Goal: Check status: Check status

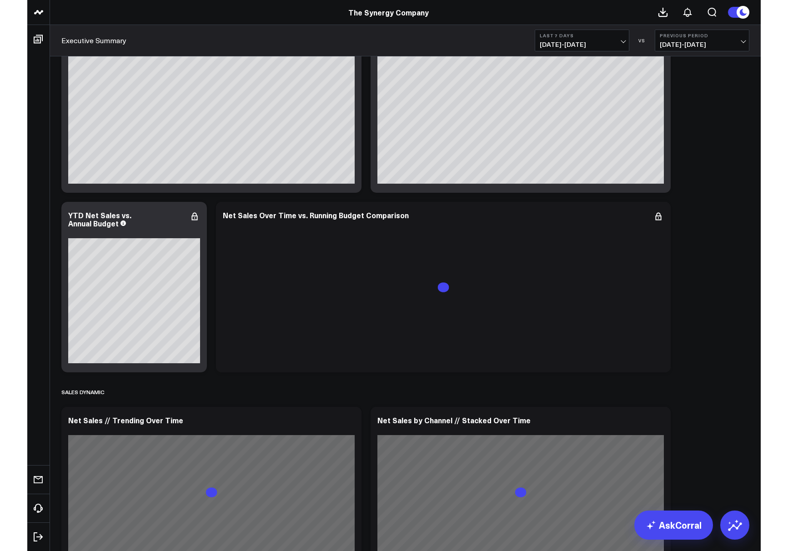
scroll to position [139, 0]
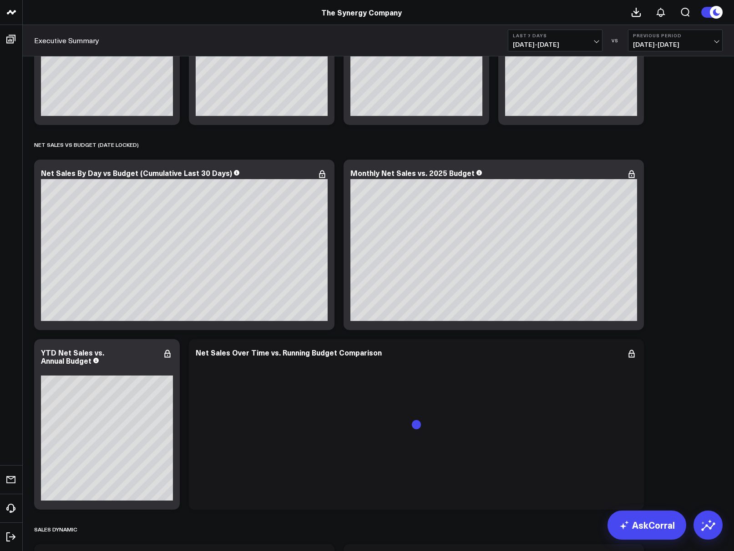
click at [611, 15] on button at bounding box center [711, 12] width 22 height 12
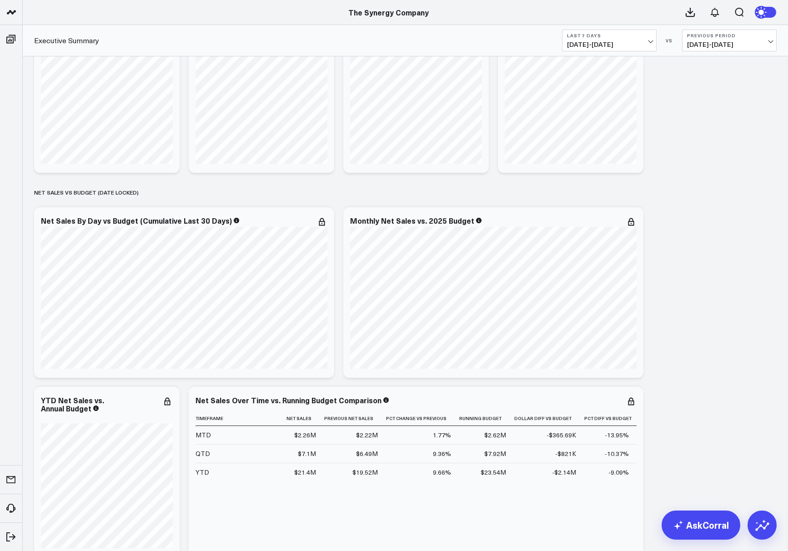
scroll to position [0, 0]
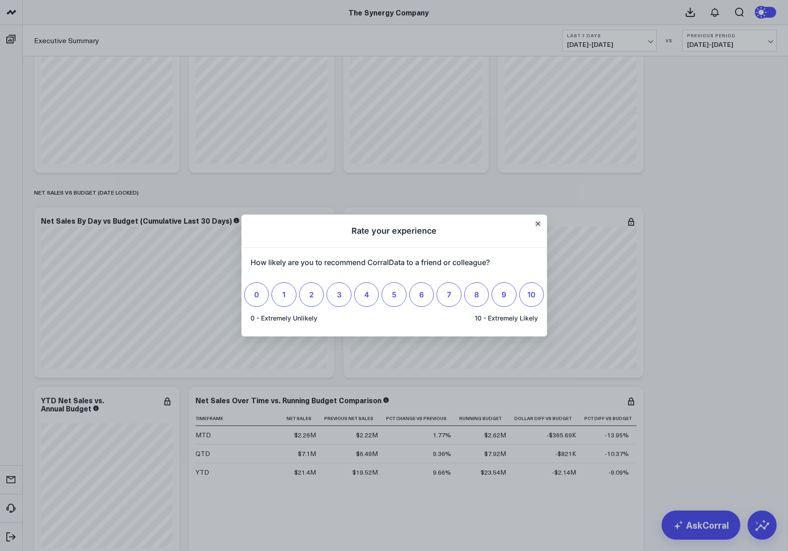
click at [538, 221] on icon "Close" at bounding box center [538, 223] width 5 height 5
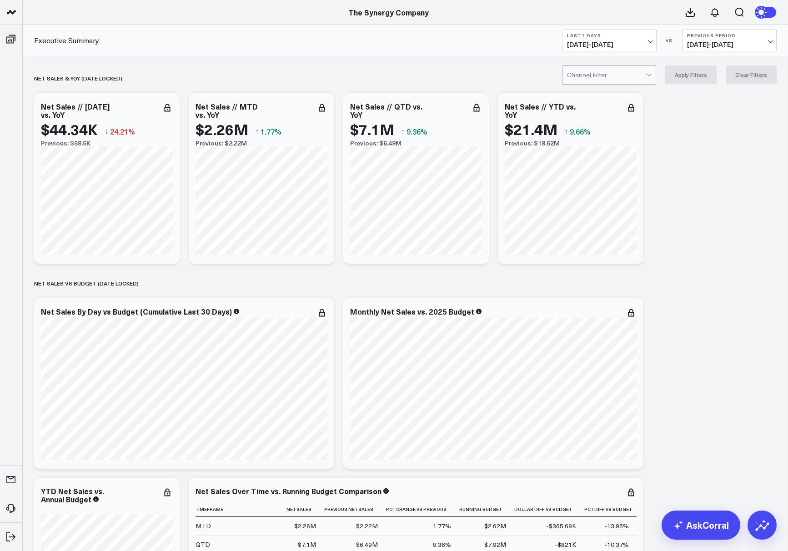
click at [611, 38] on b "Last 7 Days" at bounding box center [609, 35] width 85 height 5
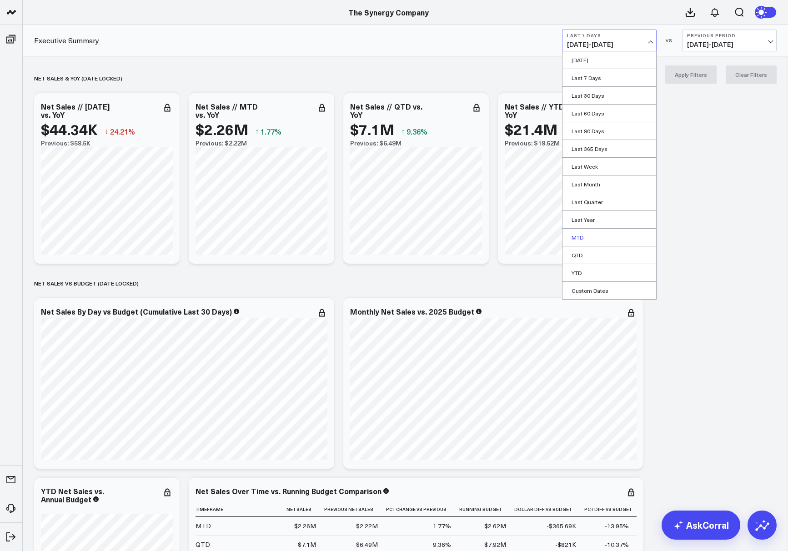
click at [604, 239] on link "MTD" at bounding box center [610, 237] width 94 height 17
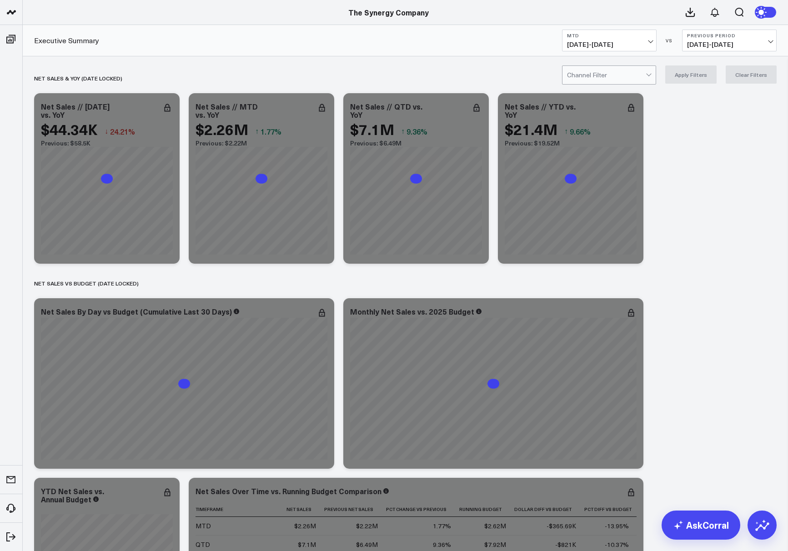
click at [611, 42] on span "[DATE] - [DATE]" at bounding box center [729, 44] width 85 height 7
click at [611, 95] on link "YoY" at bounding box center [730, 95] width 94 height 17
